Goal: Information Seeking & Learning: Learn about a topic

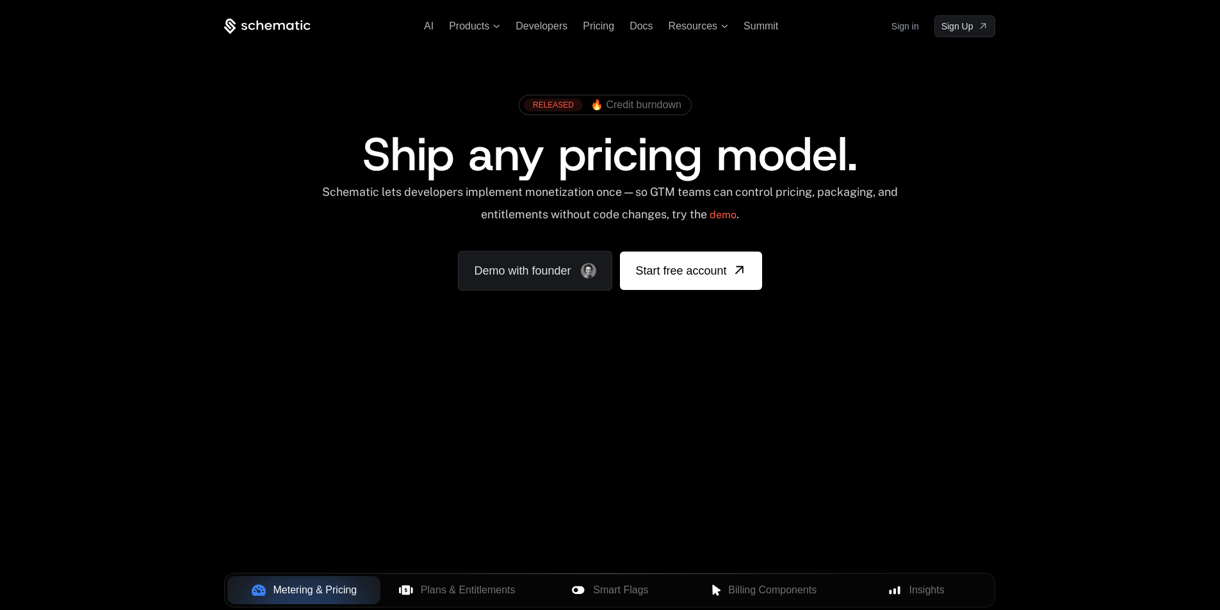
click at [834, 328] on div "RELEASED 🔥 Credit burndown Ship any pricing model. Schematic lets developers im…" at bounding box center [609, 189] width 832 height 305
drag, startPoint x: 620, startPoint y: 410, endPoint x: 645, endPoint y: 518, distance: 110.4
click at [645, 518] on div "Your browser does not support the video tag." at bounding box center [609, 377] width 832 height 539
click at [698, 25] on span "Resources" at bounding box center [692, 26] width 49 height 12
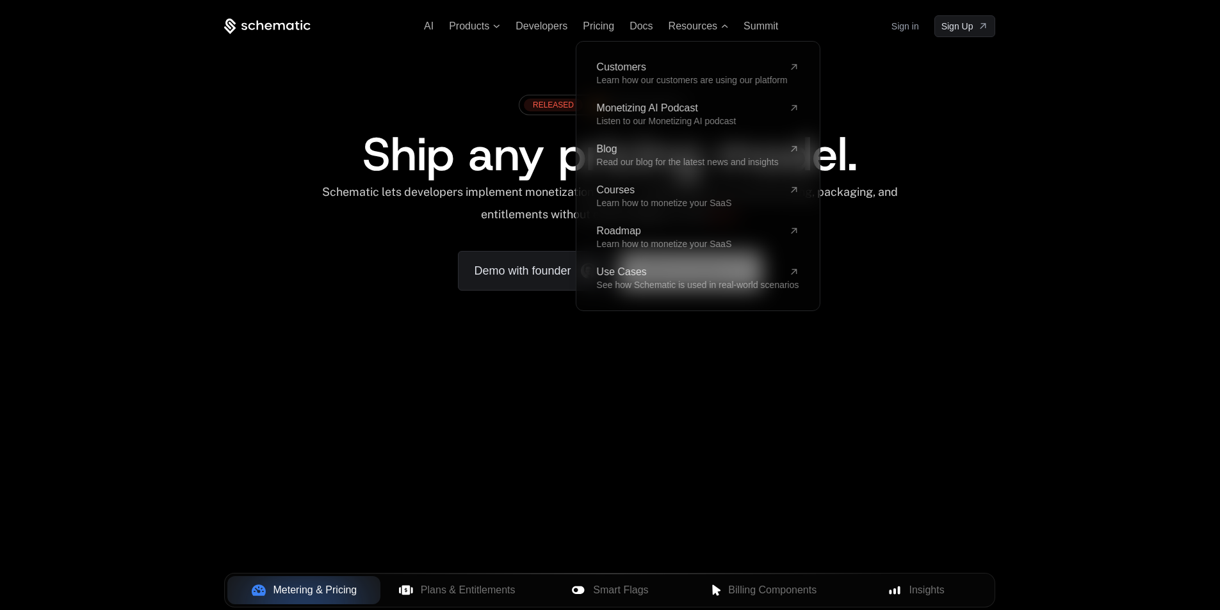
click at [958, 289] on div "RELEASED 🔥 Credit burndown Ship any pricing model. Schematic lets developers im…" at bounding box center [609, 189] width 771 height 202
click at [696, 28] on span "Resources" at bounding box center [692, 26] width 49 height 12
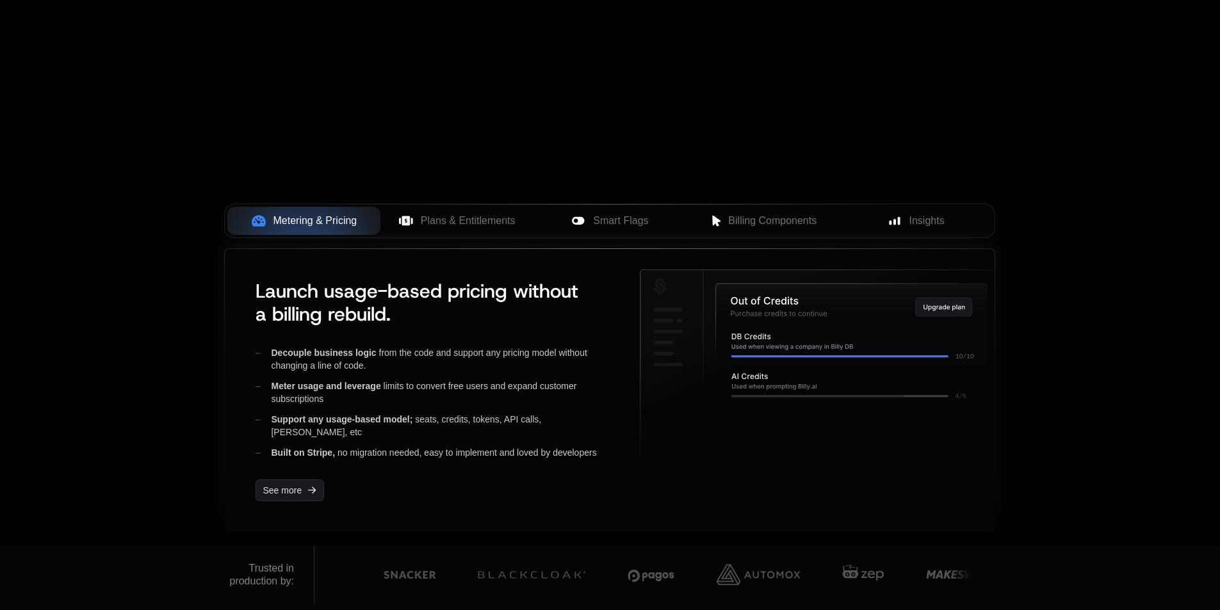
scroll to position [384, 0]
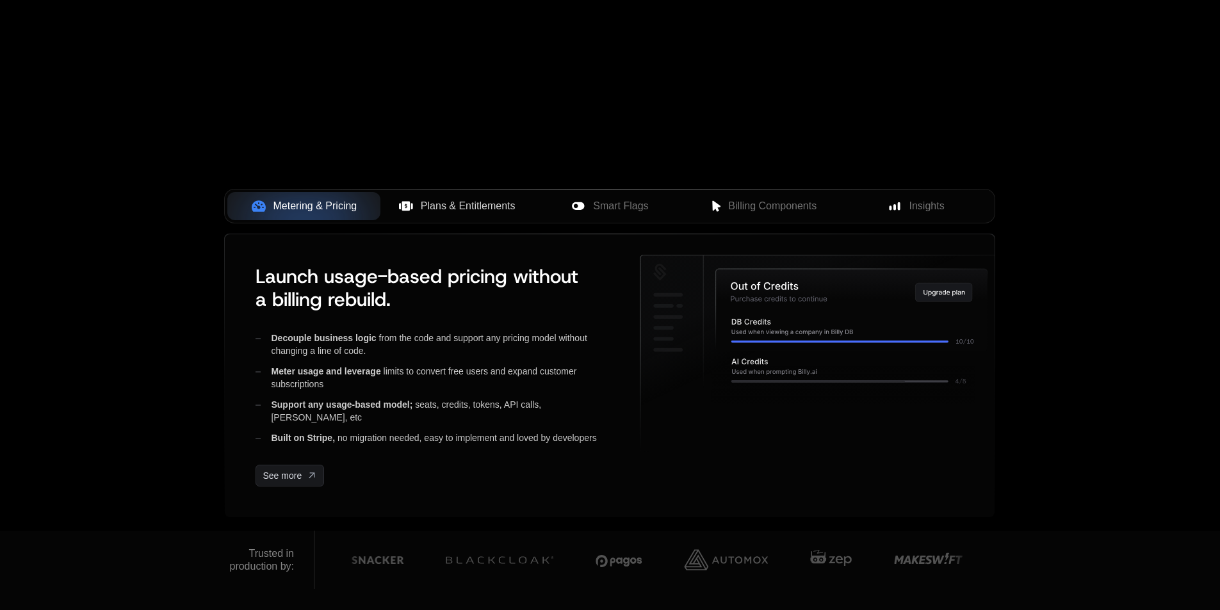
click at [435, 208] on span "Plans & Entitlements" at bounding box center [468, 205] width 95 height 15
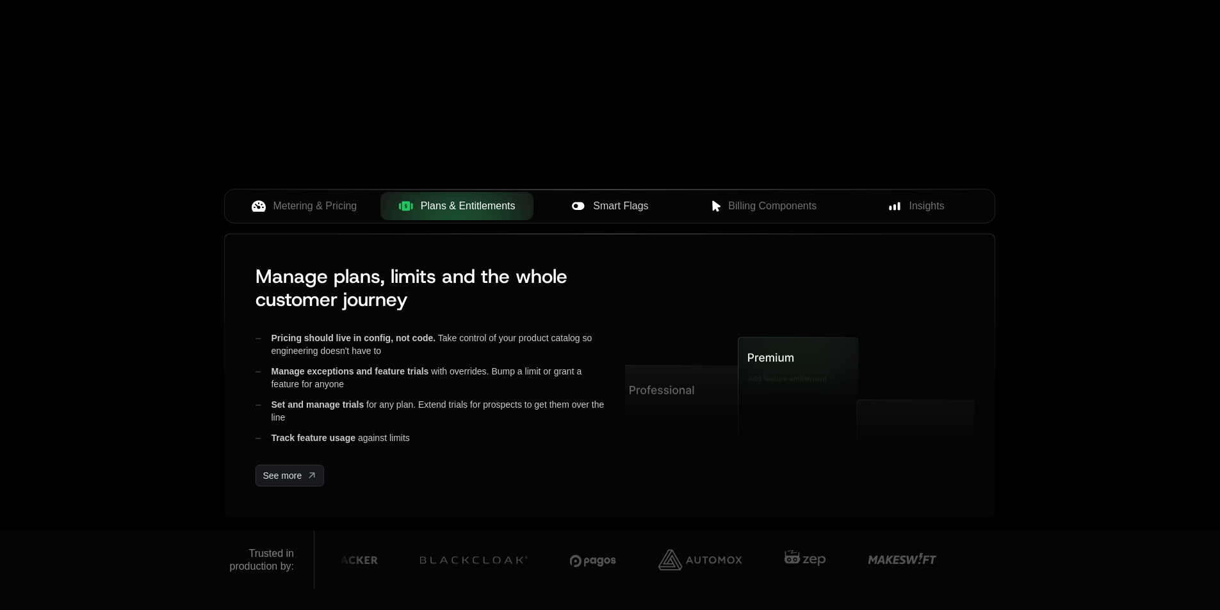
click at [637, 207] on span "Smart Flags" at bounding box center [620, 205] width 55 height 15
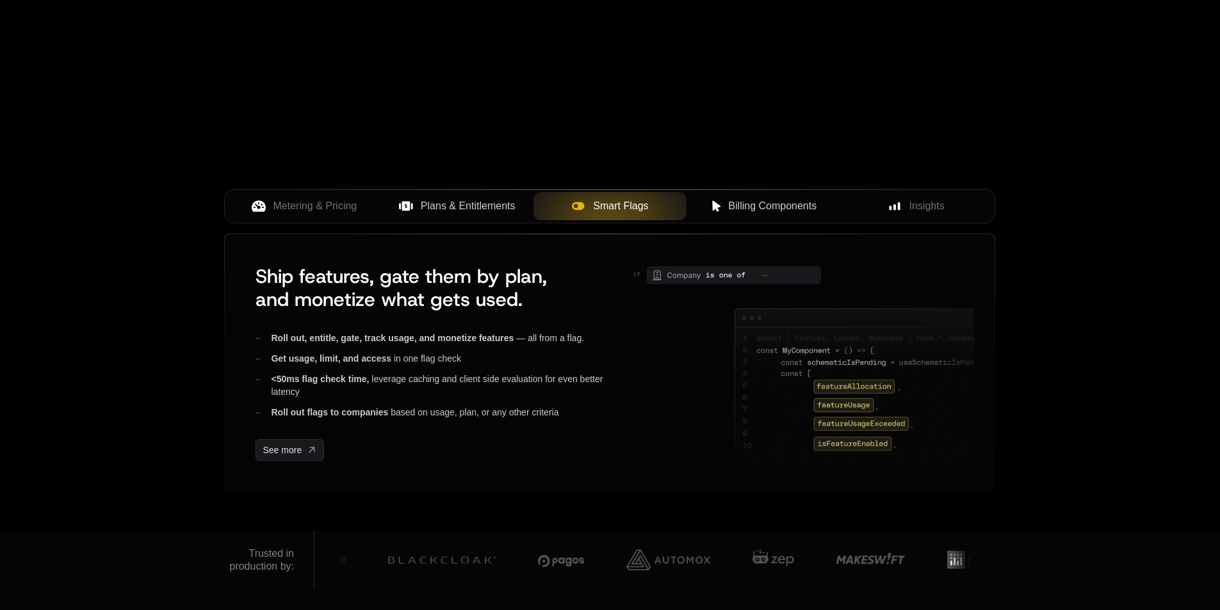
click at [777, 201] on span "Billing Components" at bounding box center [772, 205] width 88 height 15
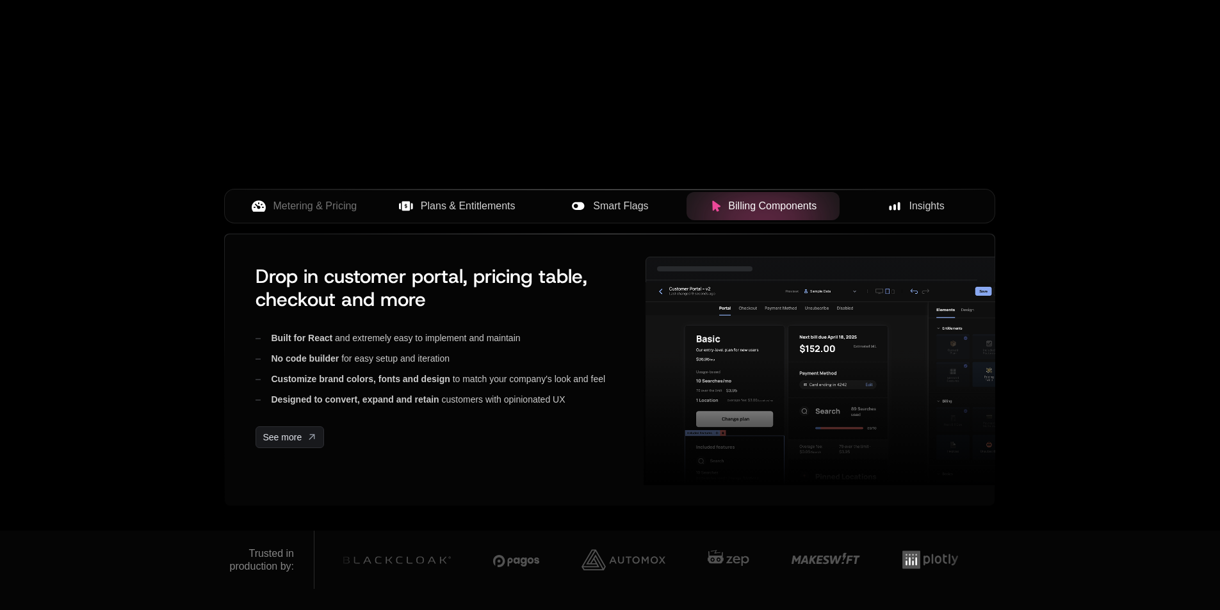
click at [898, 206] on rect at bounding box center [898, 206] width 3 height 8
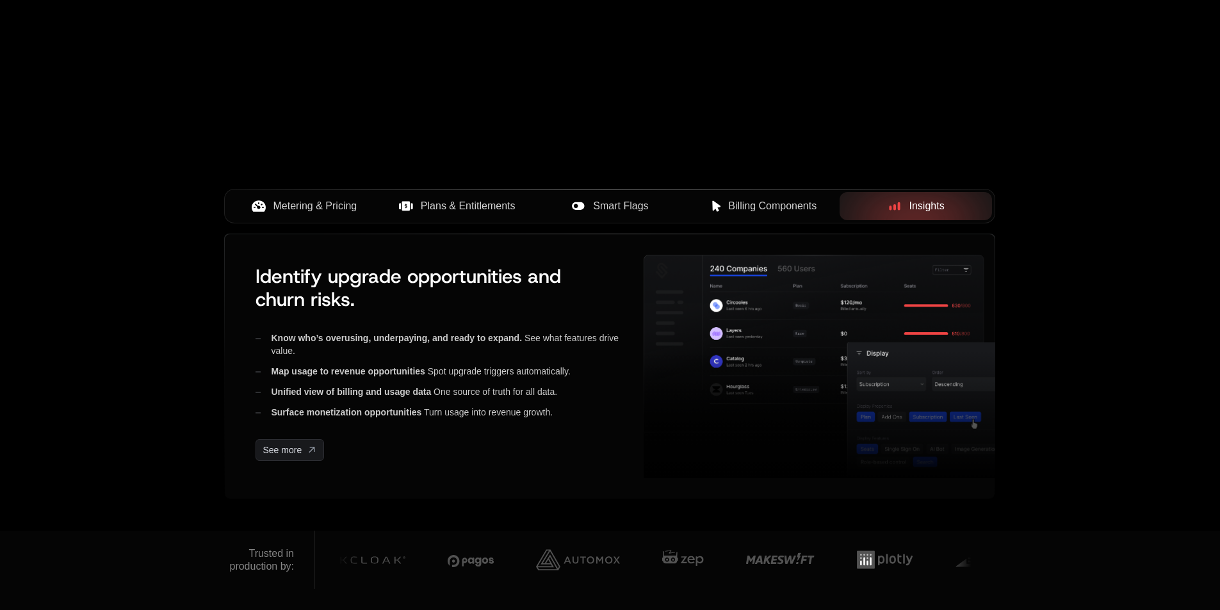
click at [342, 205] on span "Metering & Pricing" at bounding box center [315, 205] width 84 height 15
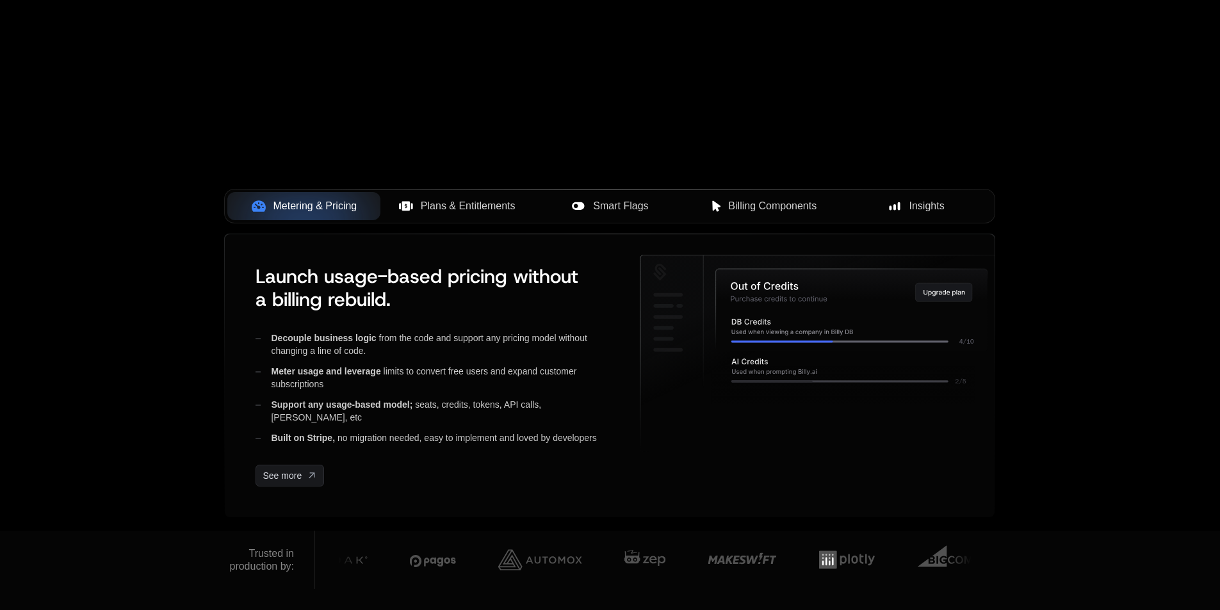
click at [447, 205] on span "Plans & Entitlements" at bounding box center [468, 205] width 95 height 15
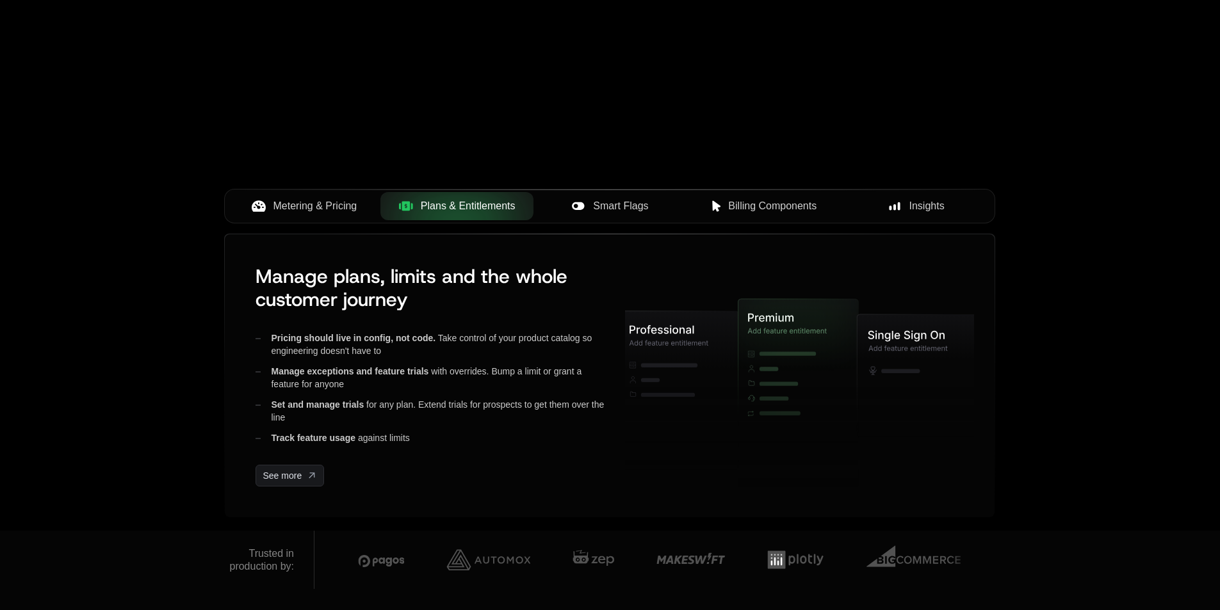
click at [576, 206] on icon at bounding box center [578, 206] width 14 height 14
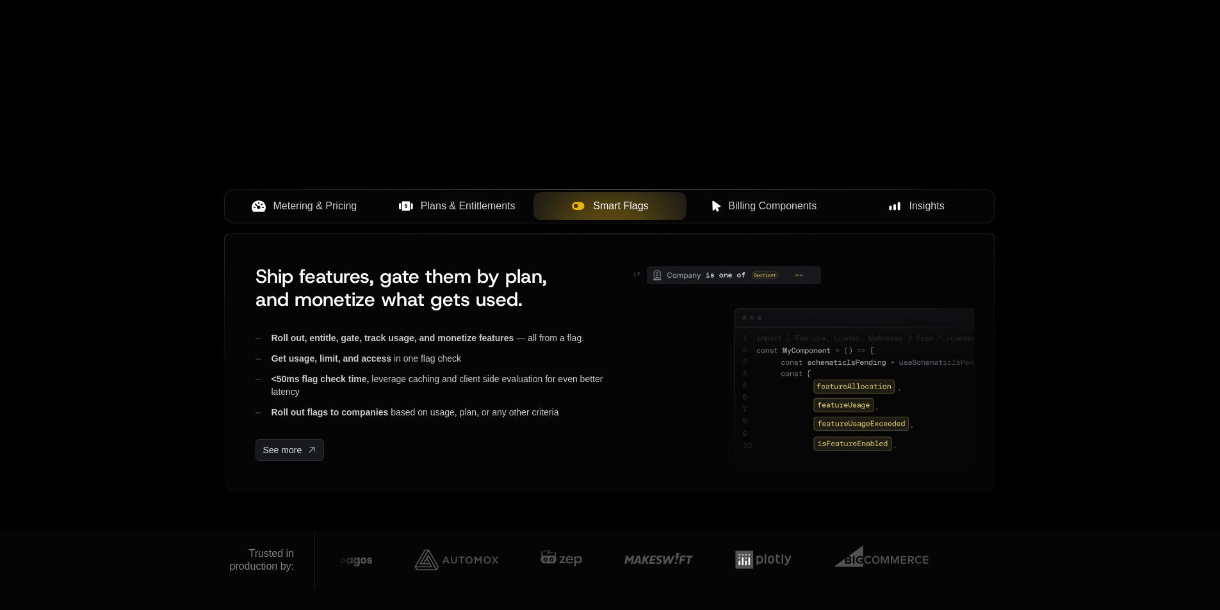
click at [789, 205] on span "Billing Components" at bounding box center [772, 205] width 88 height 15
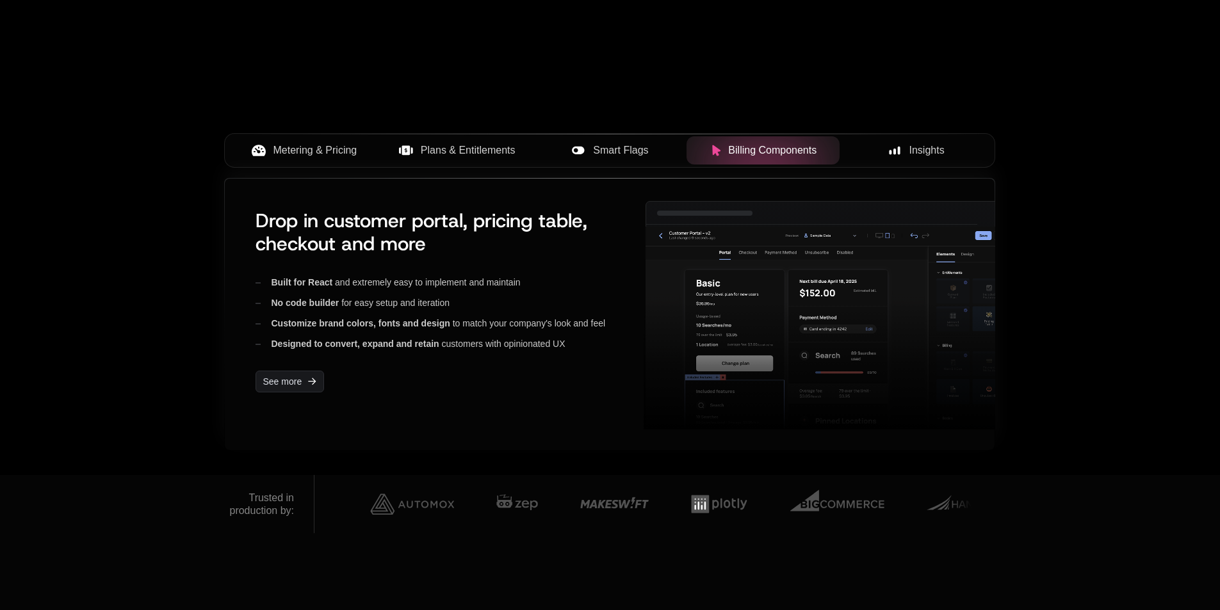
scroll to position [448, 0]
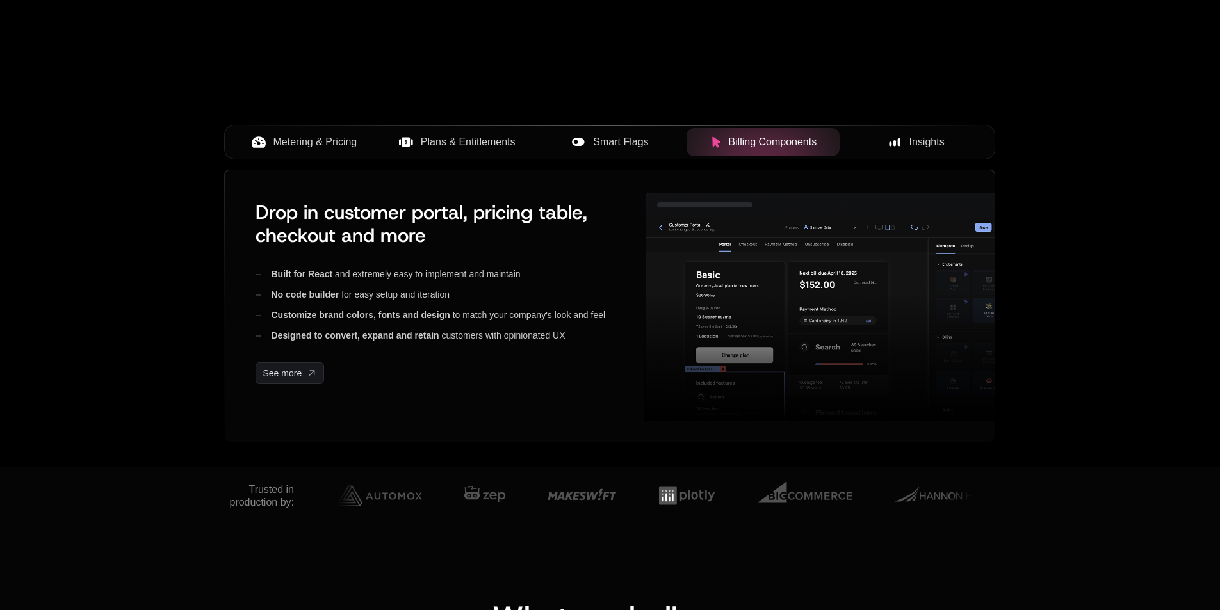
click at [298, 135] on span "Metering & Pricing" at bounding box center [315, 141] width 84 height 15
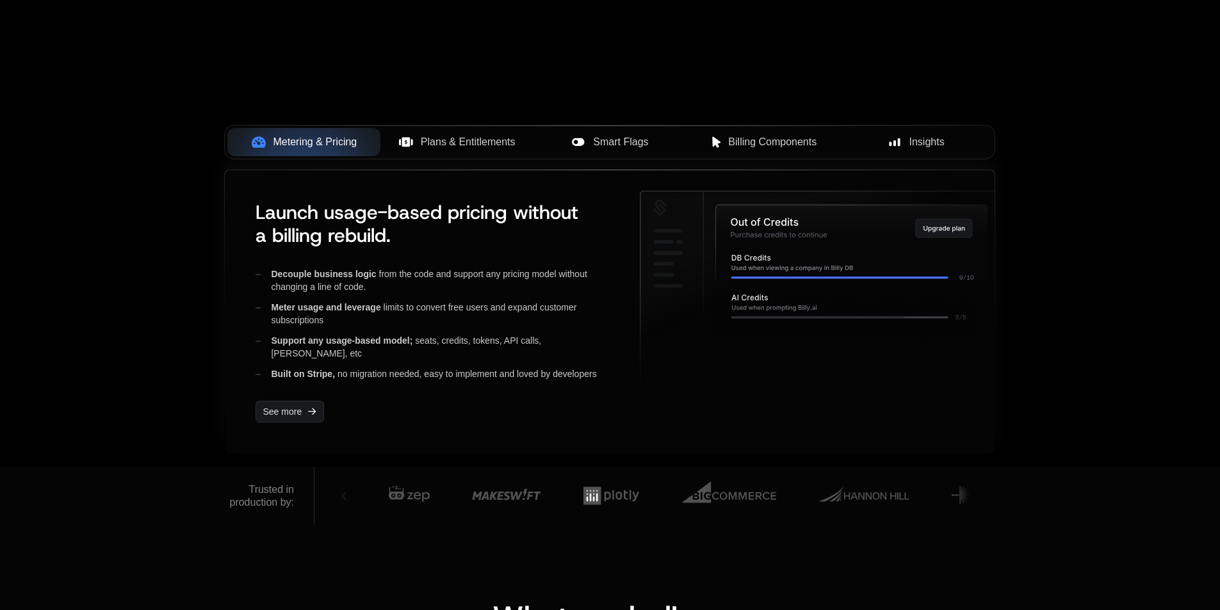
scroll to position [768, 0]
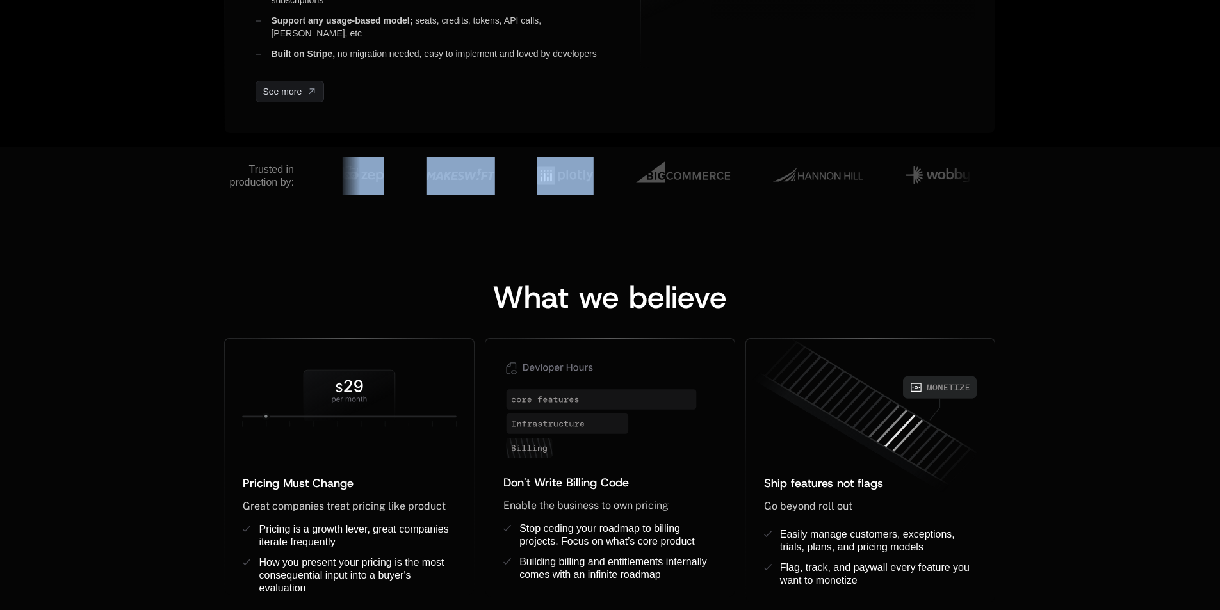
drag, startPoint x: 437, startPoint y: 177, endPoint x: 584, endPoint y: 180, distance: 147.9
click at [584, 180] on div at bounding box center [990, 176] width 2421 height 48
click at [620, 191] on div at bounding box center [984, 176] width 2421 height 48
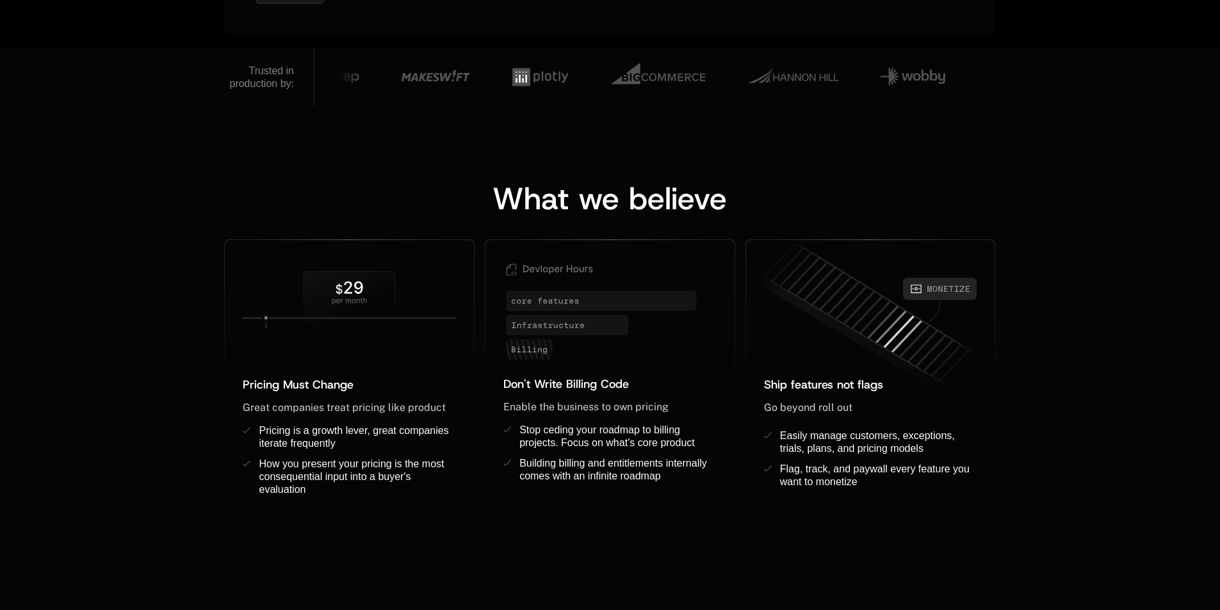
scroll to position [960, 0]
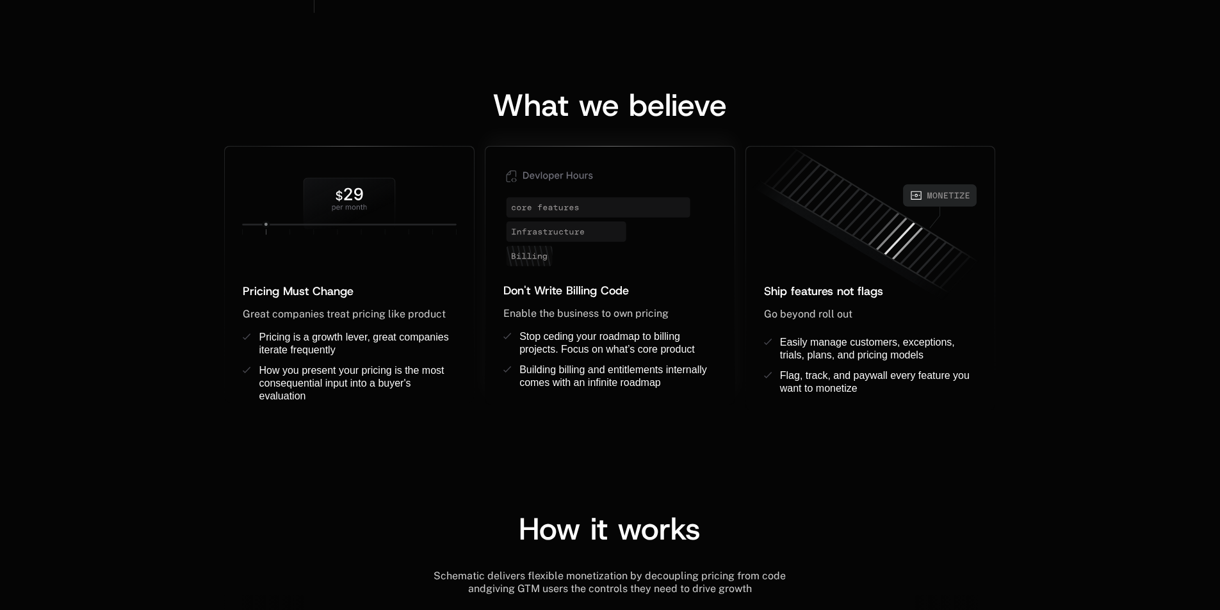
click at [550, 179] on icon "Devloper Hours" at bounding box center [551, 176] width 4 height 7
drag, startPoint x: 536, startPoint y: 207, endPoint x: 624, endPoint y: 245, distance: 95.2
click at [624, 245] on icon at bounding box center [609, 214] width 249 height 135
drag, startPoint x: 624, startPoint y: 245, endPoint x: 602, endPoint y: 264, distance: 29.0
click at [625, 248] on icon at bounding box center [609, 214] width 249 height 135
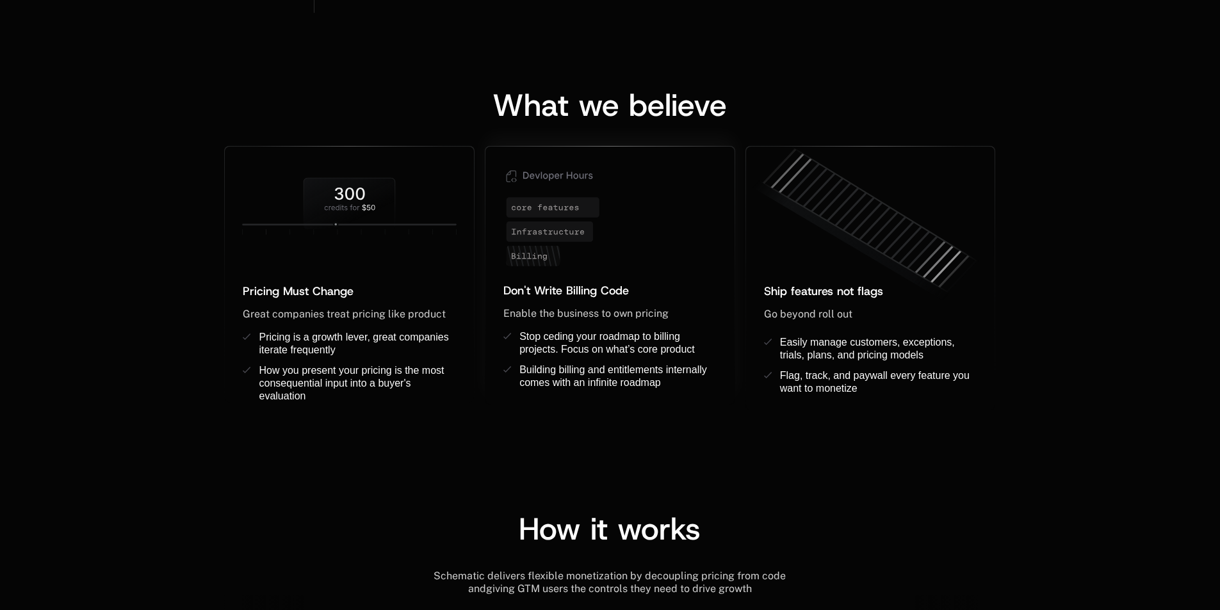
click at [587, 268] on icon at bounding box center [609, 214] width 249 height 135
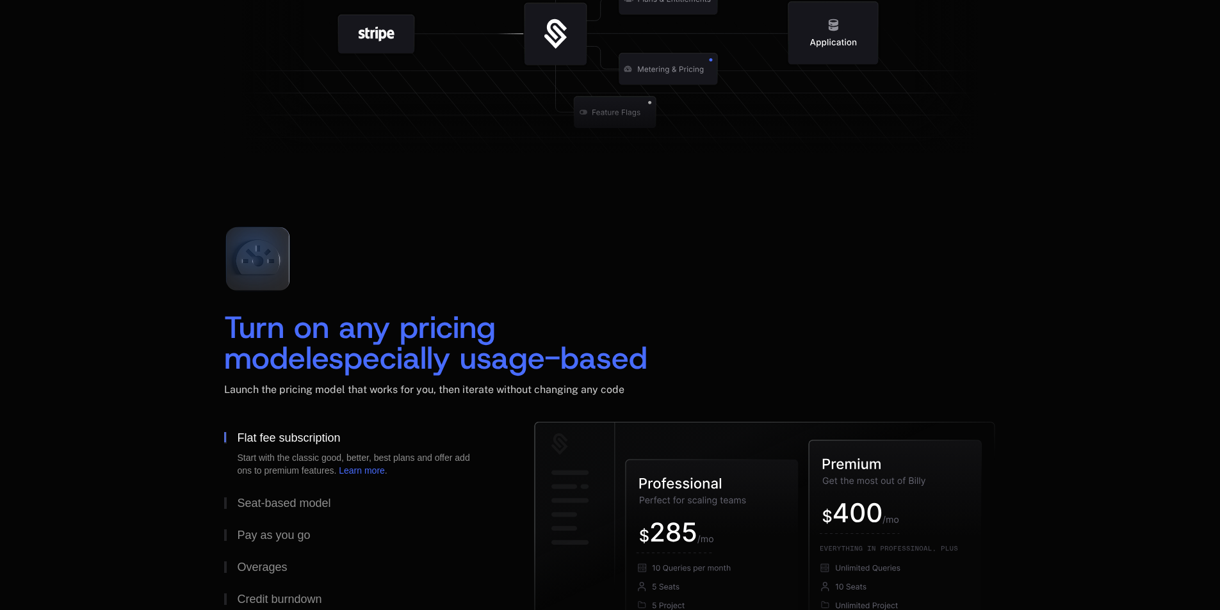
scroll to position [1792, 0]
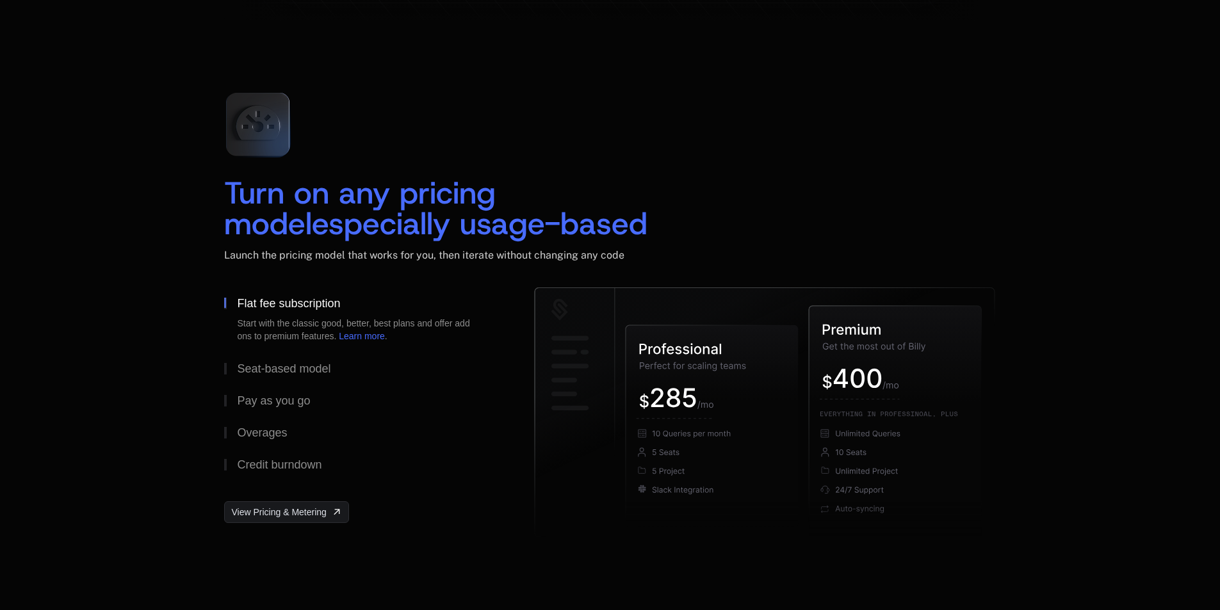
scroll to position [1792, 0]
click at [229, 190] on span "Turn on any pricing model" at bounding box center [364, 208] width 281 height 72
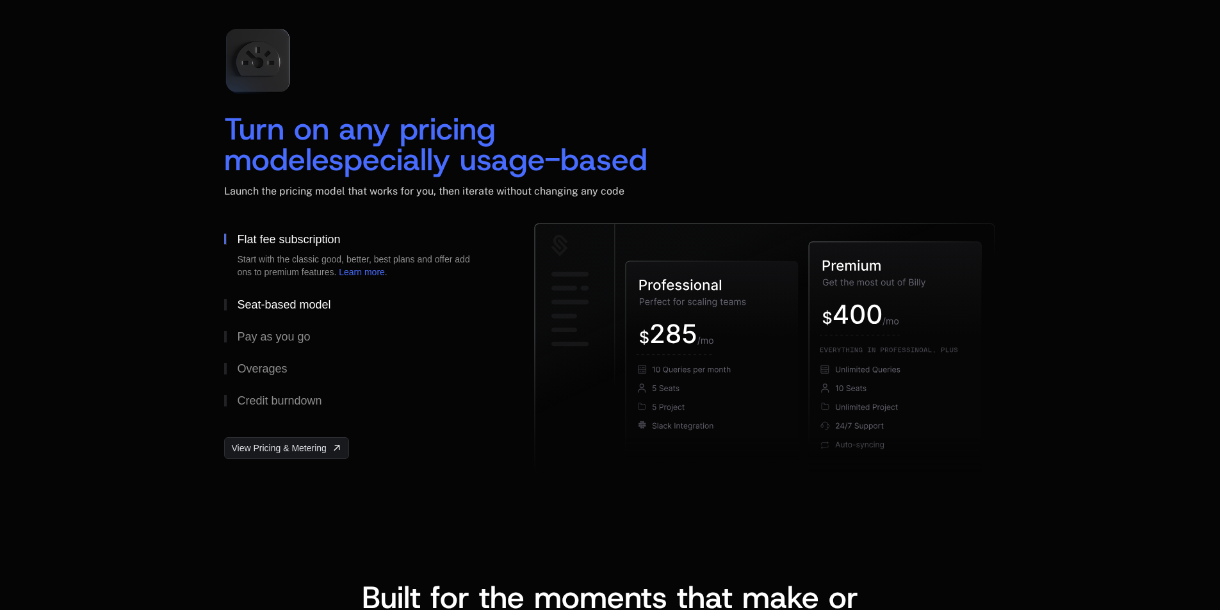
click at [314, 297] on button "Seat-based model" at bounding box center [358, 305] width 269 height 32
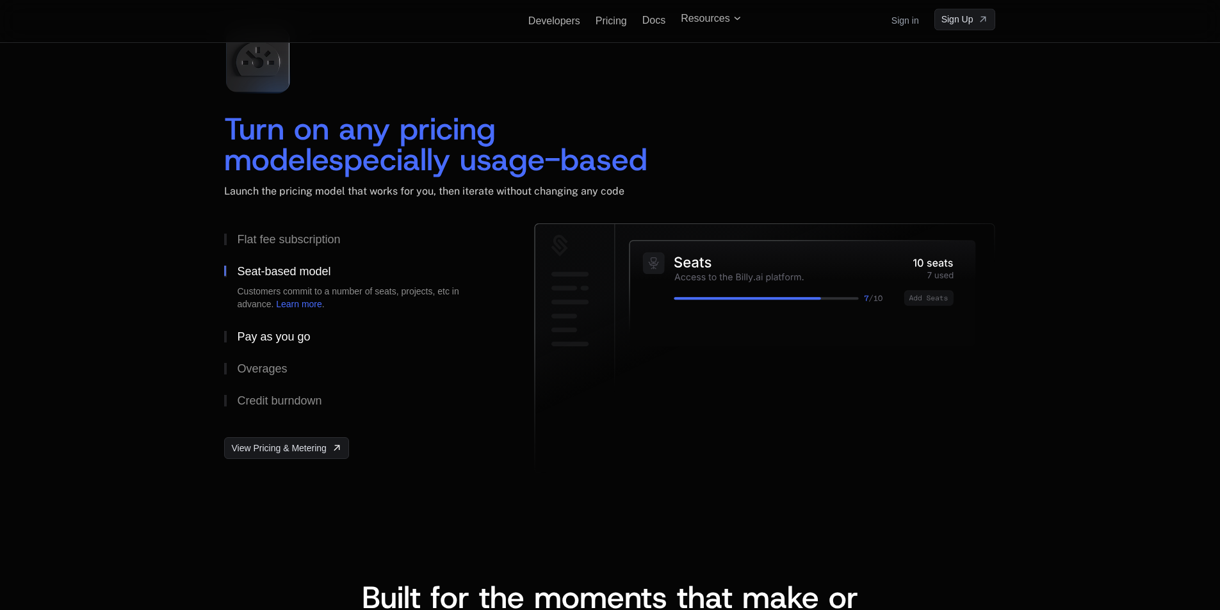
click at [286, 336] on div "Pay as you go" at bounding box center [273, 337] width 73 height 12
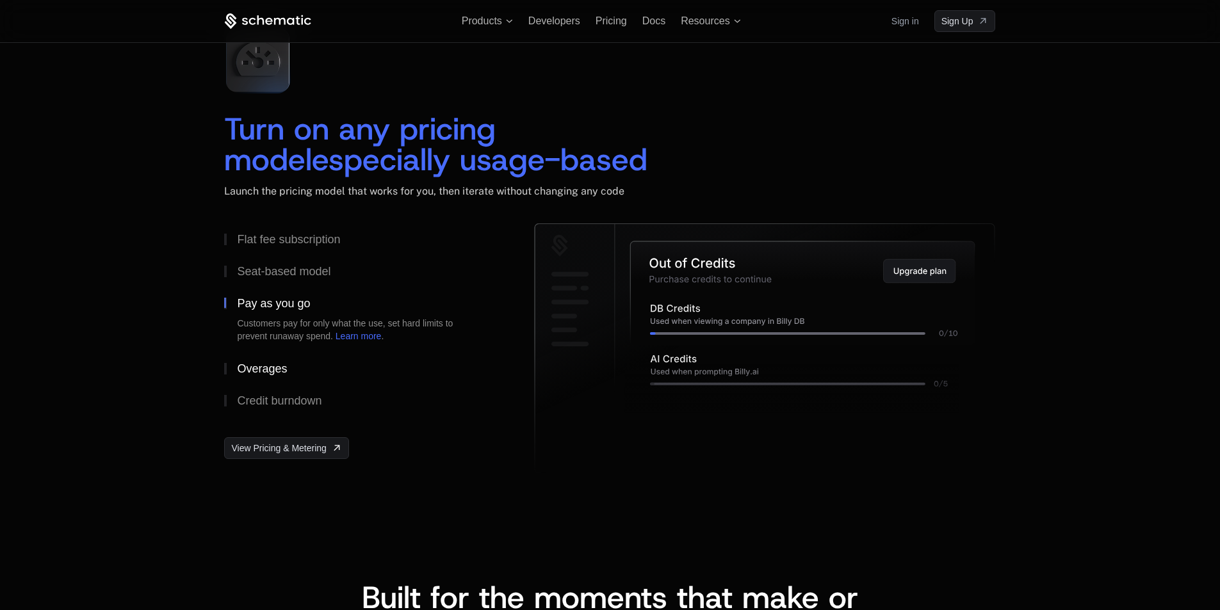
click at [268, 370] on div "Overages" at bounding box center [262, 369] width 50 height 12
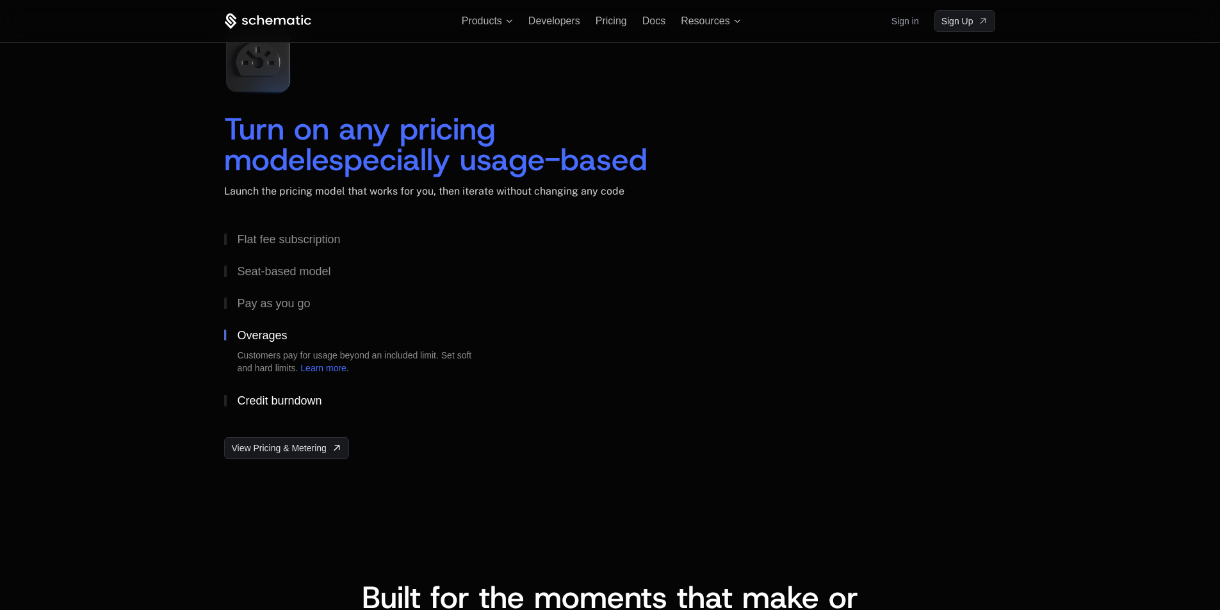
click at [276, 401] on div "Credit burndown" at bounding box center [279, 401] width 85 height 12
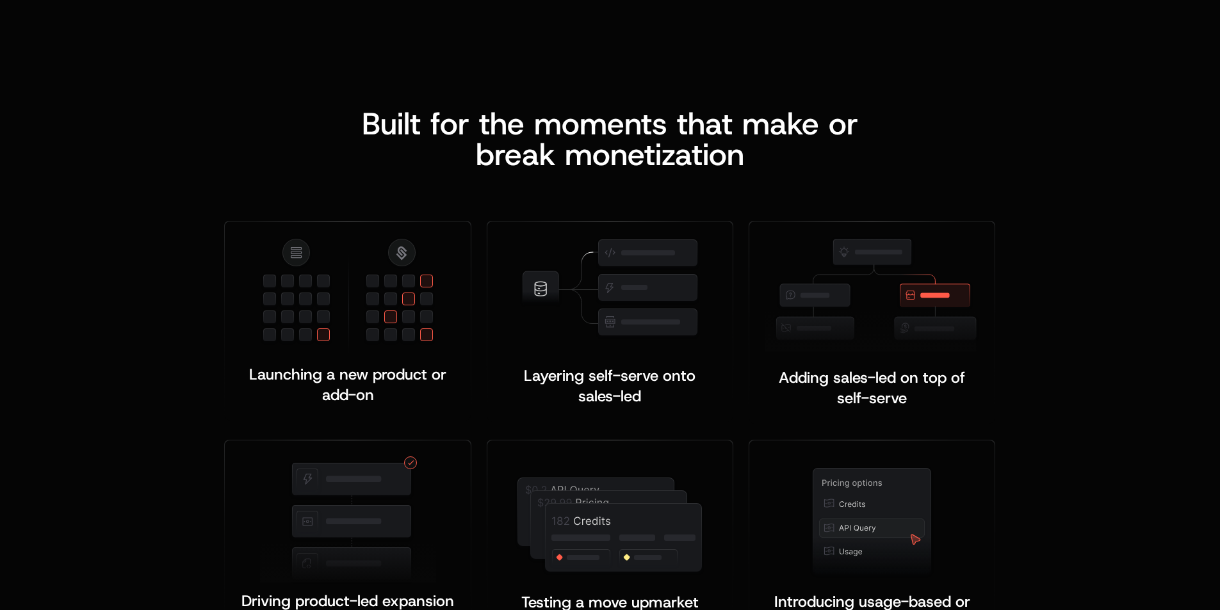
scroll to position [2369, 0]
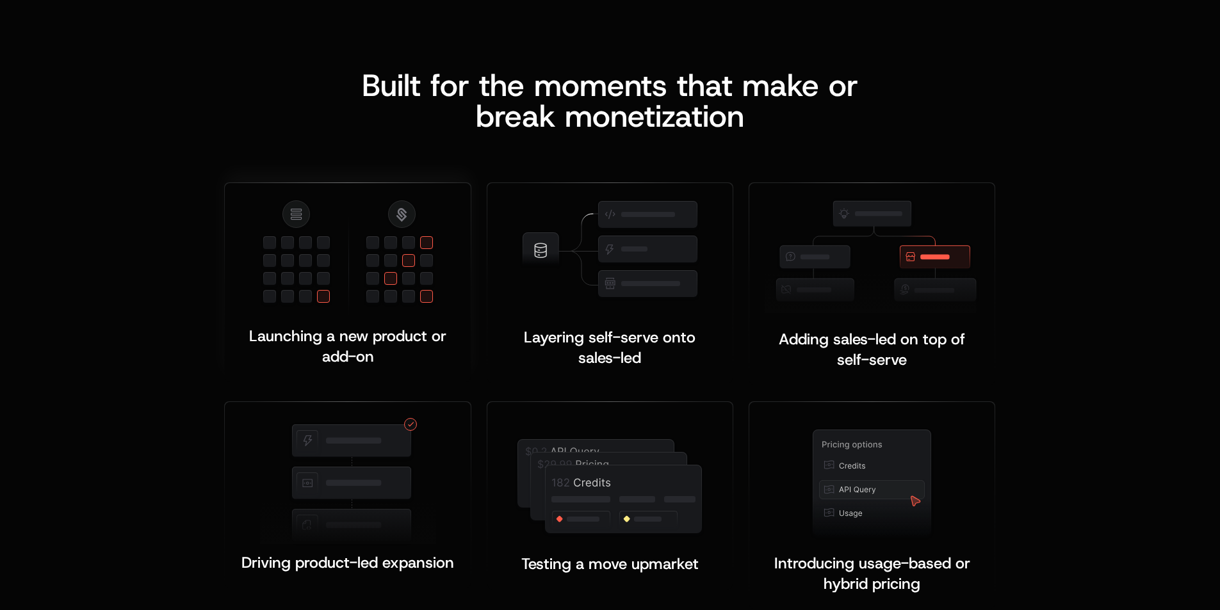
click at [397, 252] on img at bounding box center [348, 257] width 176 height 118
click at [403, 241] on img at bounding box center [348, 257] width 176 height 118
